Goal: Task Accomplishment & Management: Use online tool/utility

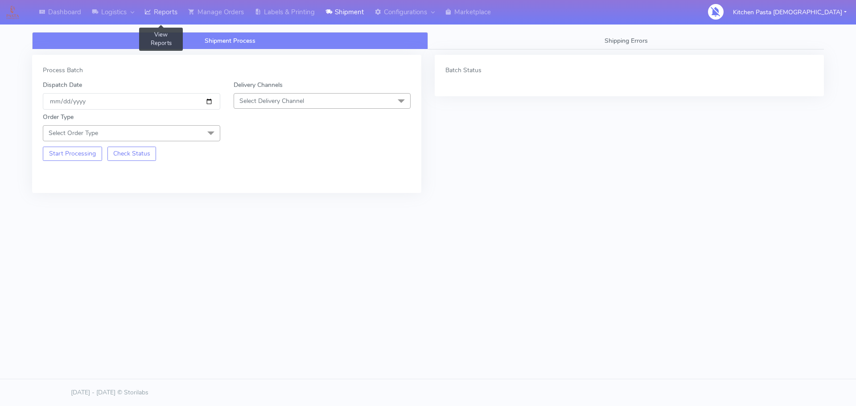
click at [154, 13] on link "Reports" at bounding box center [161, 12] width 44 height 25
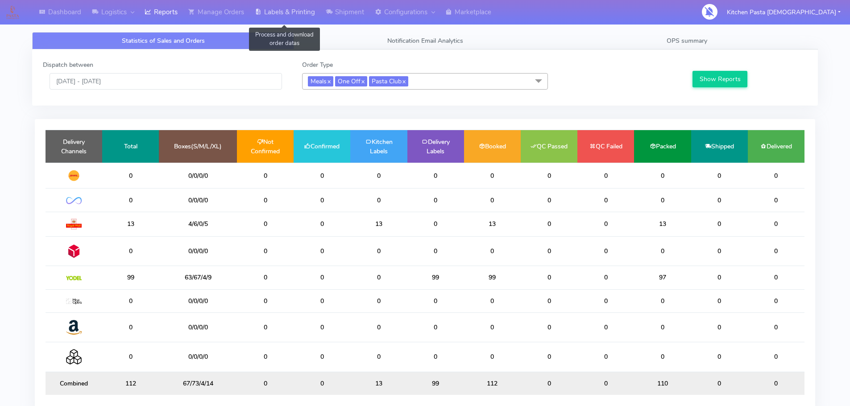
click at [264, 17] on link "Labels & Printing" at bounding box center [284, 12] width 71 height 25
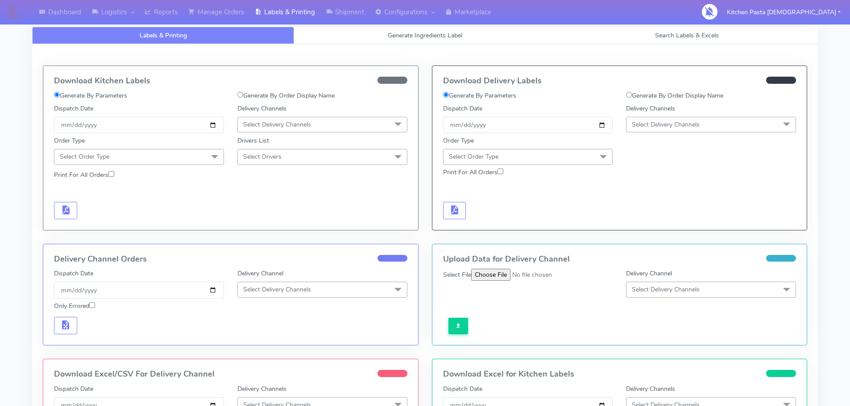
select select "All"
click at [592, 41] on link "Search Labels & Excels" at bounding box center [687, 35] width 262 height 17
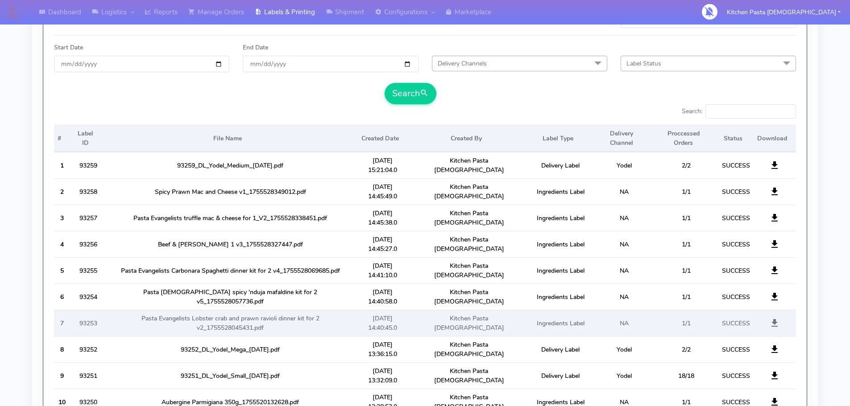
scroll to position [89, 0]
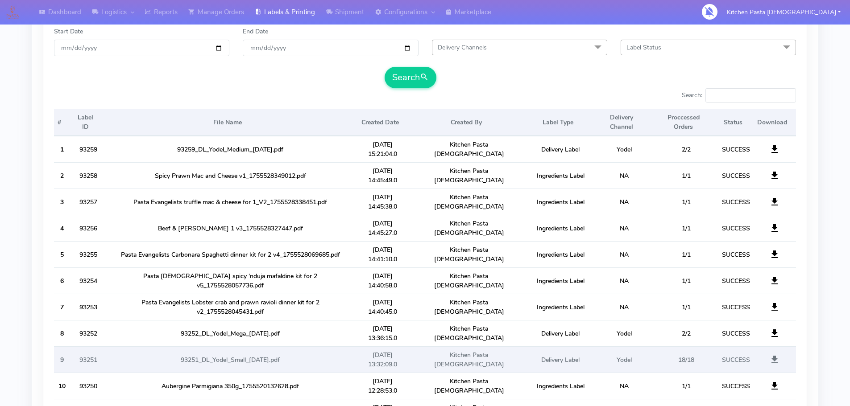
drag, startPoint x: 693, startPoint y: 353, endPoint x: 688, endPoint y: 362, distance: 10.4
drag, startPoint x: 688, startPoint y: 362, endPoint x: 770, endPoint y: 364, distance: 82.1
click at [770, 364] on span at bounding box center [774, 362] width 11 height 8
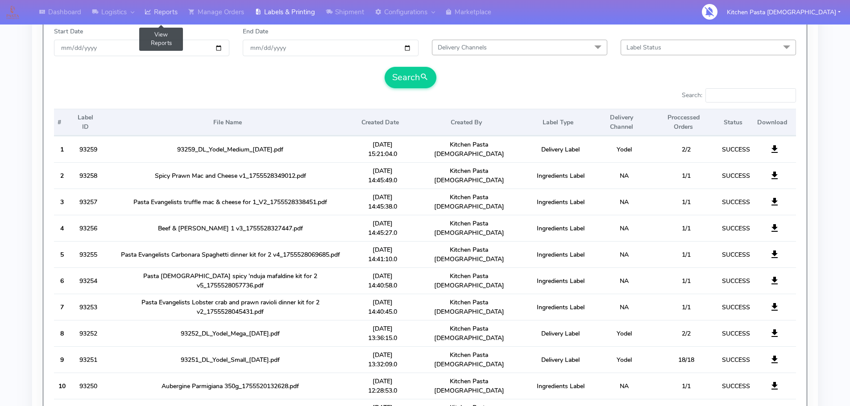
click at [155, 18] on link "Reports" at bounding box center [161, 12] width 44 height 25
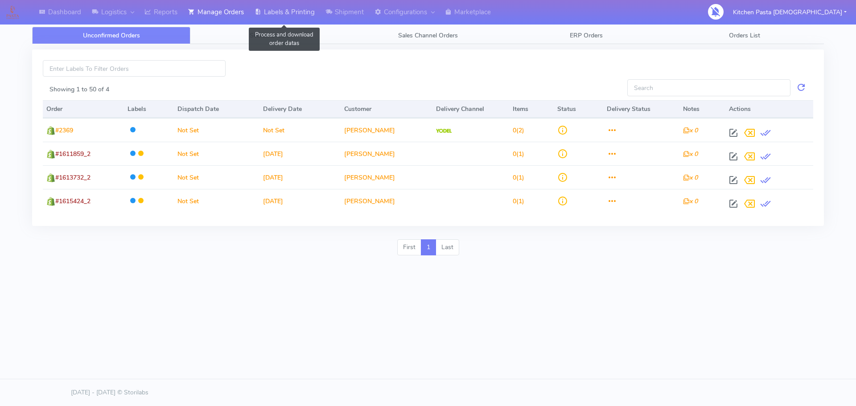
click at [316, 12] on link "Labels & Printing" at bounding box center [284, 12] width 71 height 25
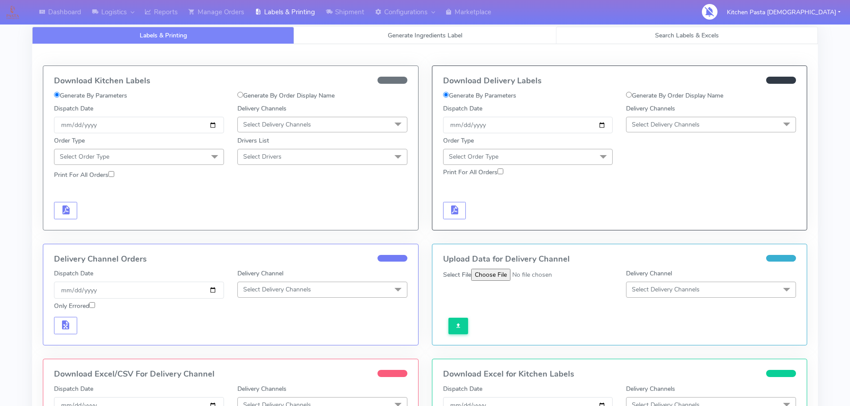
click at [602, 37] on link "Search Labels & Excels" at bounding box center [687, 35] width 262 height 17
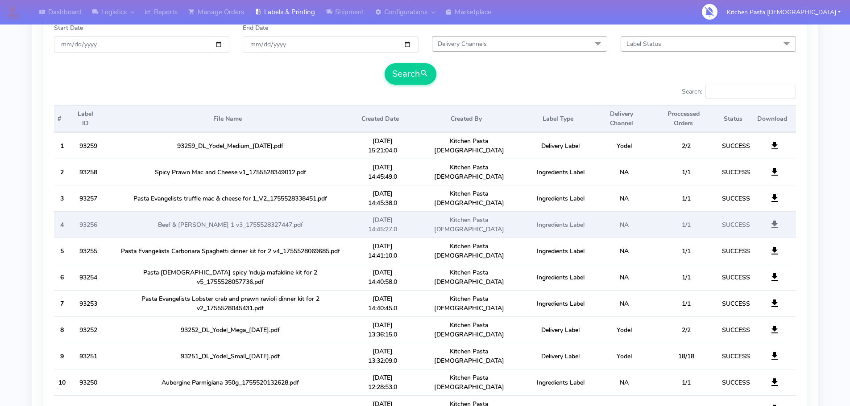
scroll to position [89, 0]
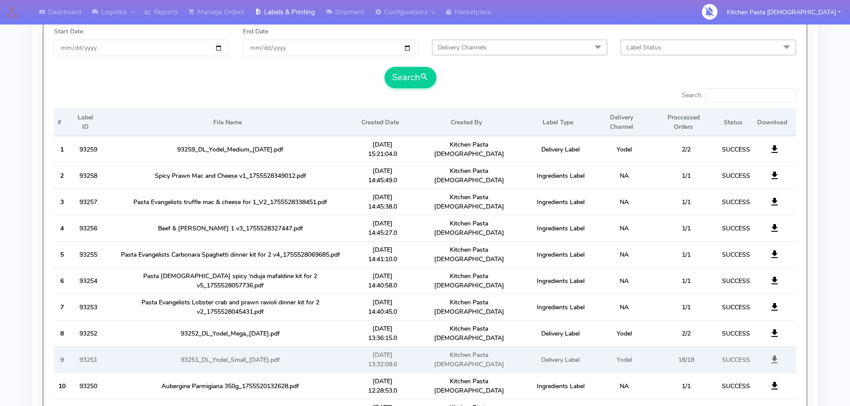
click at [773, 358] on span at bounding box center [774, 362] width 11 height 8
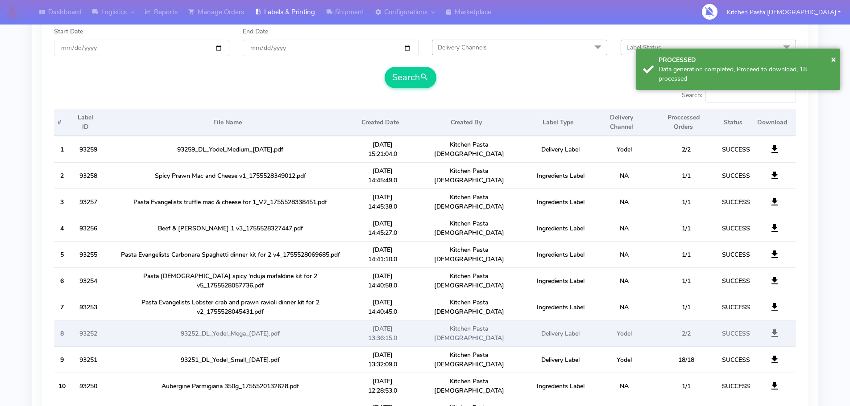
click at [776, 335] on span at bounding box center [774, 335] width 11 height 8
